Goal: Ask a question

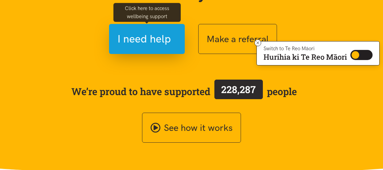
scroll to position [113, 0]
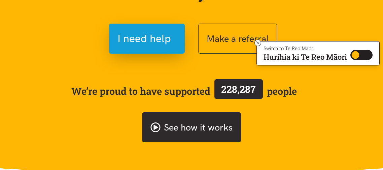
click at [159, 125] on icon at bounding box center [155, 127] width 10 height 10
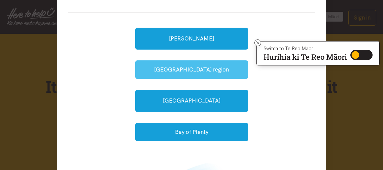
scroll to position [64, 0]
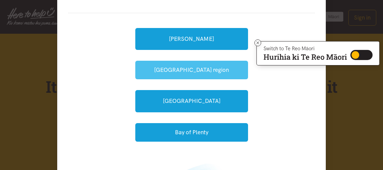
click at [186, 69] on button "[GEOGRAPHIC_DATA] region" at bounding box center [191, 70] width 113 height 19
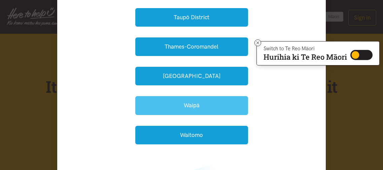
scroll to position [252, 0]
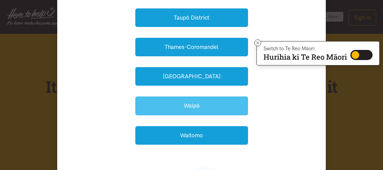
click at [194, 102] on button "Waipā" at bounding box center [191, 105] width 113 height 19
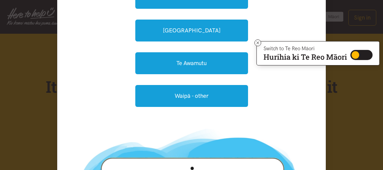
scroll to position [133, 0]
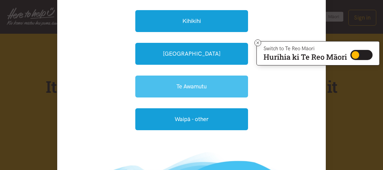
click at [200, 82] on link "Te Awamutu" at bounding box center [191, 86] width 113 height 22
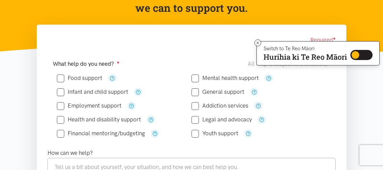
scroll to position [89, 0]
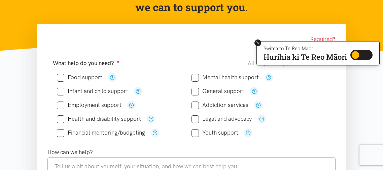
click at [257, 43] on icon at bounding box center [257, 42] width 5 height 5
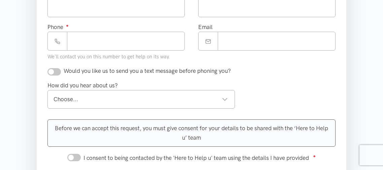
scroll to position [251, 0]
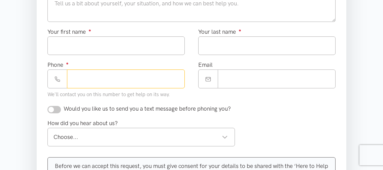
click at [104, 78] on input "Phone ●" at bounding box center [126, 78] width 118 height 19
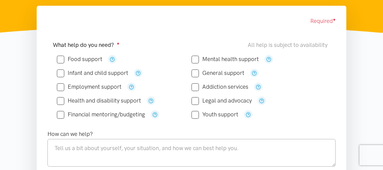
scroll to position [109, 0]
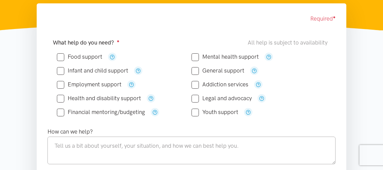
click at [60, 84] on input "Employment support" at bounding box center [89, 84] width 65 height 6
checkbox input "true"
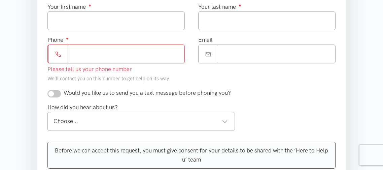
scroll to position [354, 0]
